Goal: Information Seeking & Learning: Find specific fact

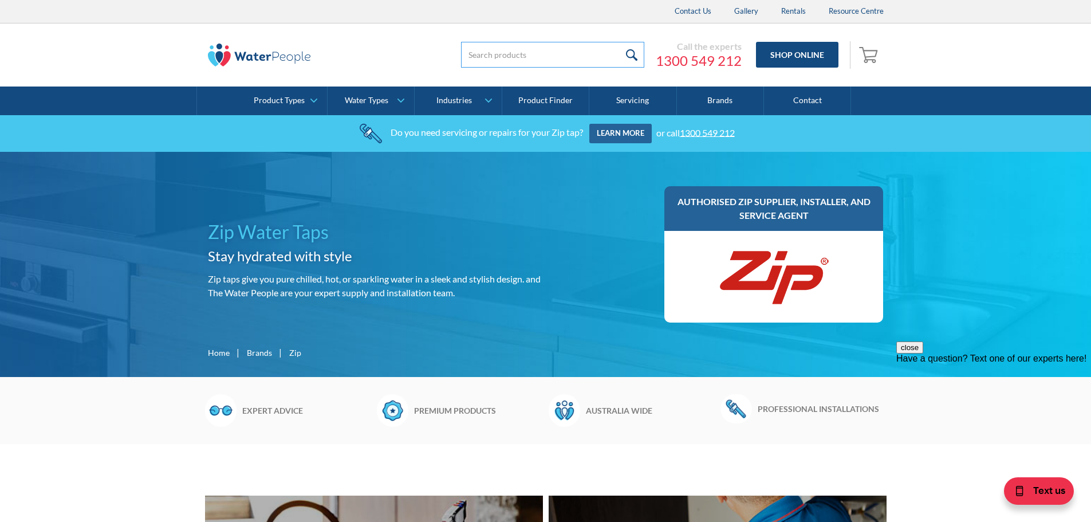
click at [541, 65] on input "search" at bounding box center [552, 55] width 183 height 26
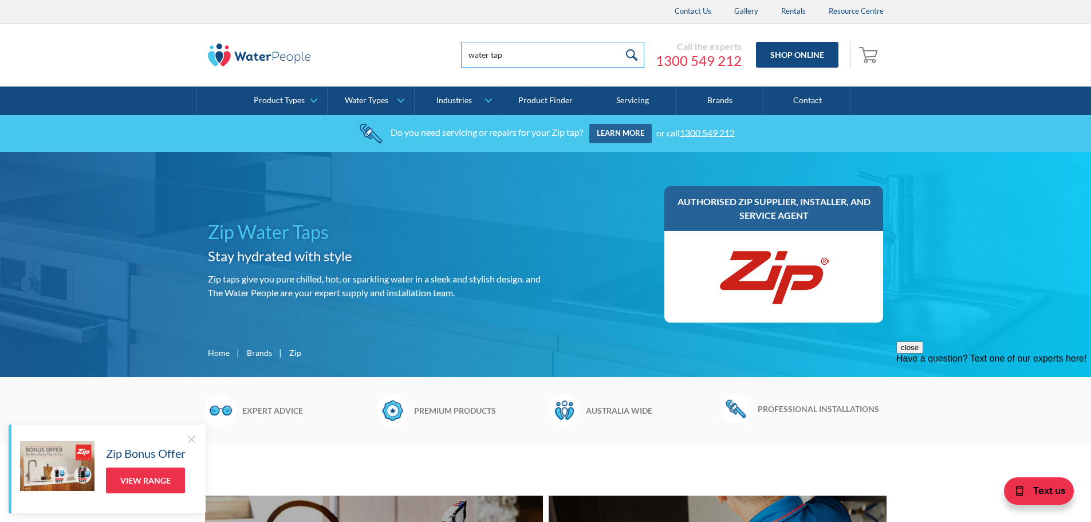
type input "water tap"
click at [620, 42] on input "submit" at bounding box center [632, 55] width 25 height 26
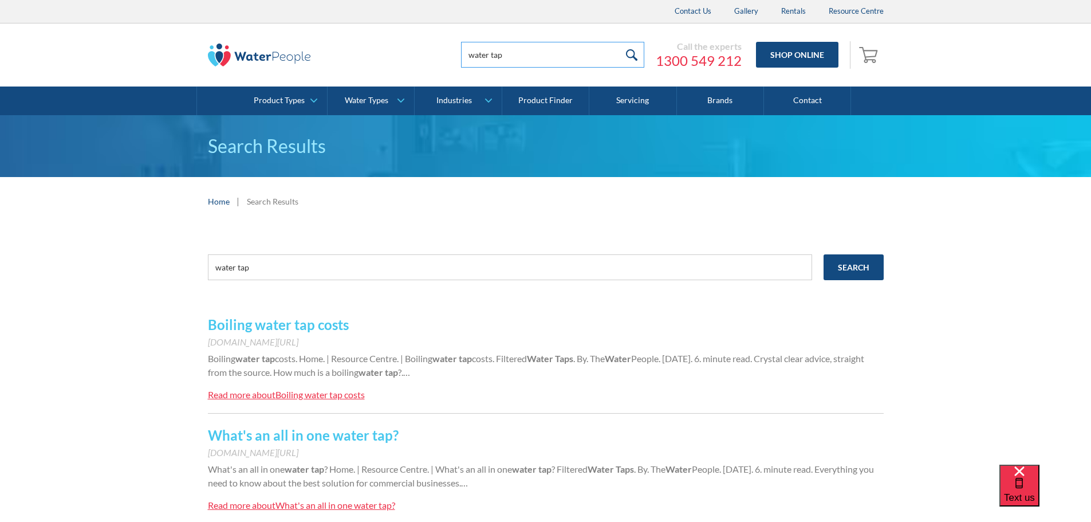
click at [532, 60] on input "water tap" at bounding box center [552, 55] width 183 height 26
type input "w"
